Goal: Navigation & Orientation: Find specific page/section

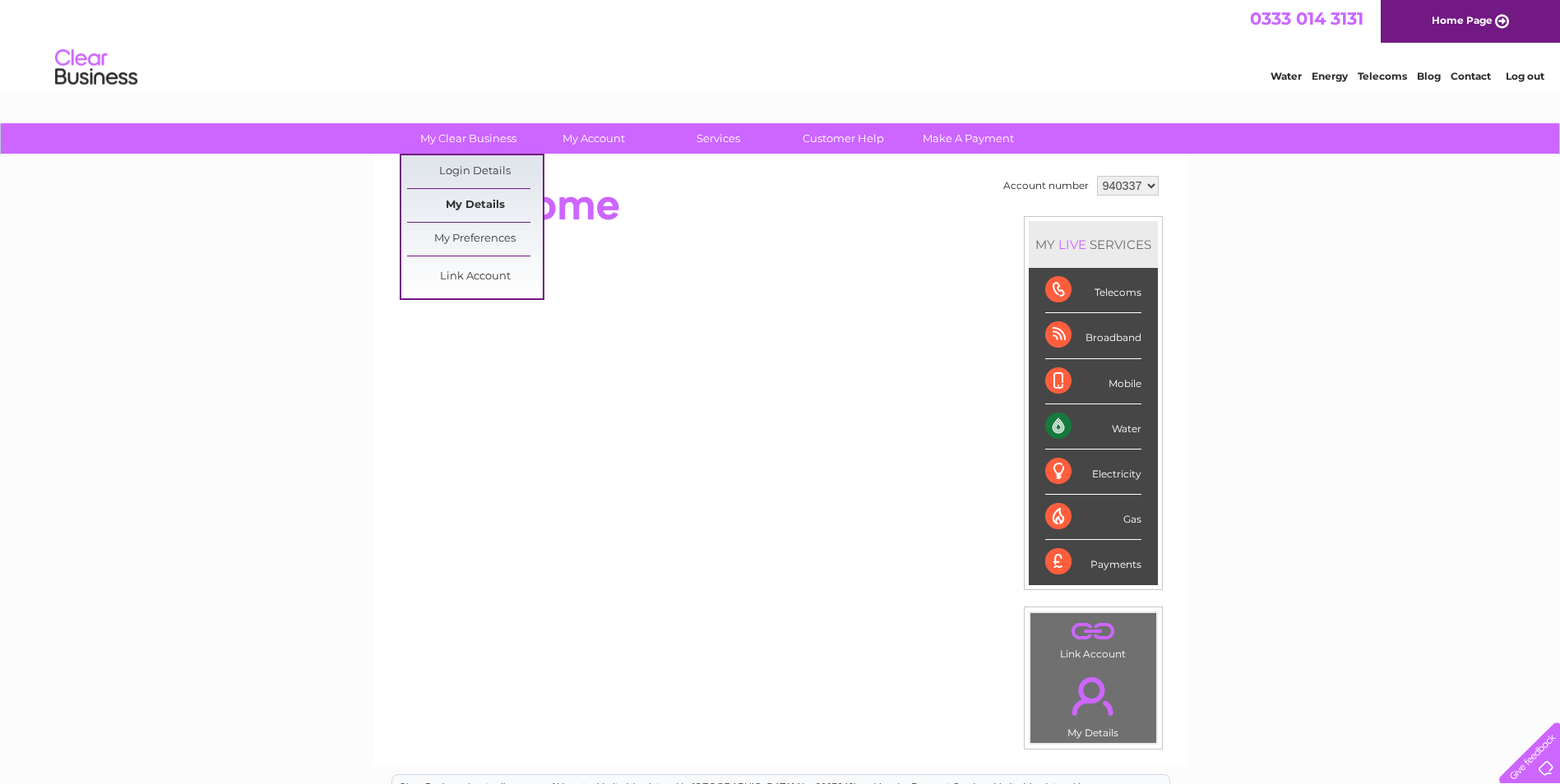
click at [491, 203] on link "My Details" at bounding box center [474, 205] width 135 height 33
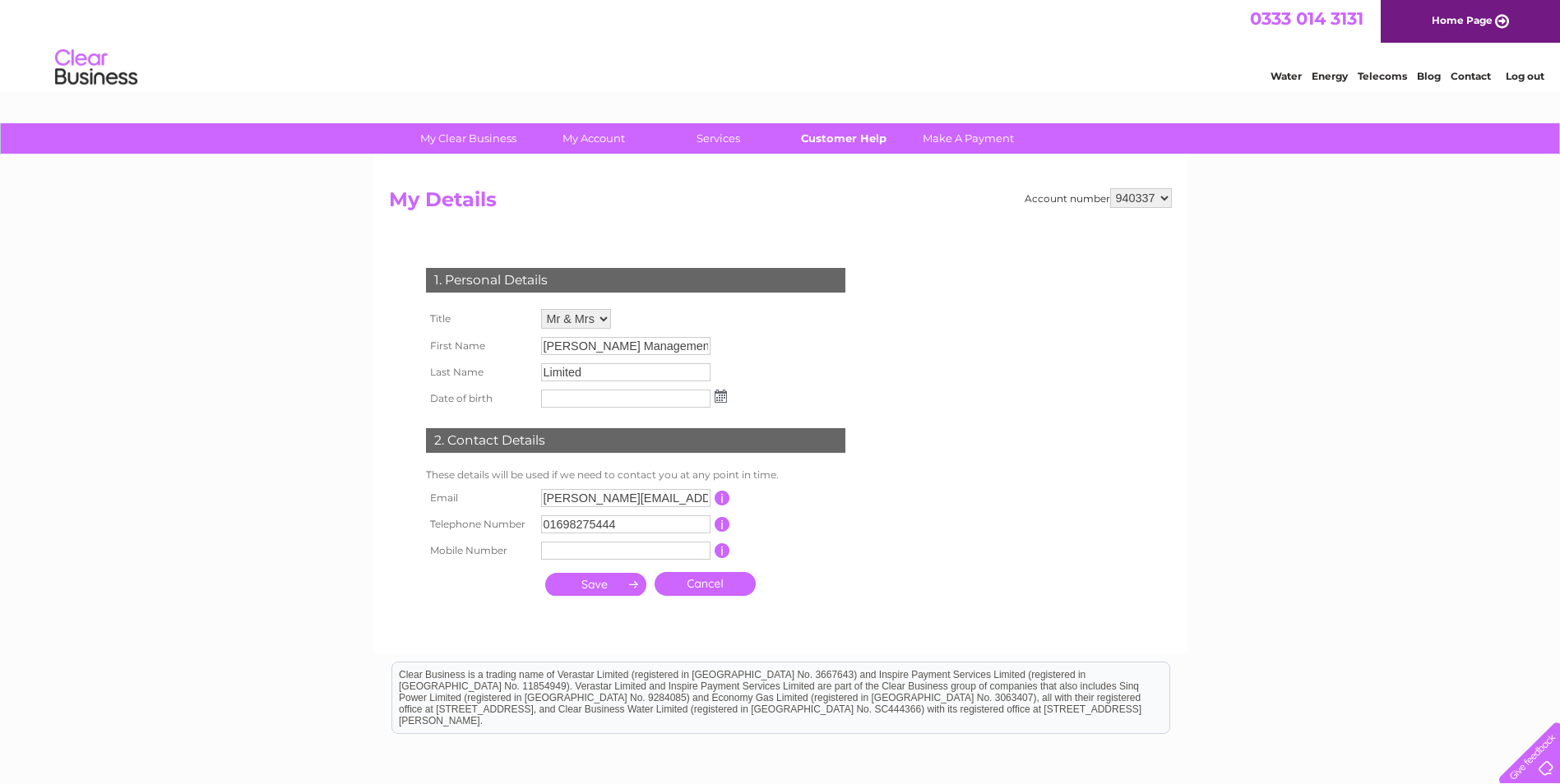
click at [834, 134] on link "Customer Help" at bounding box center [843, 138] width 135 height 31
